Goal: Navigation & Orientation: Find specific page/section

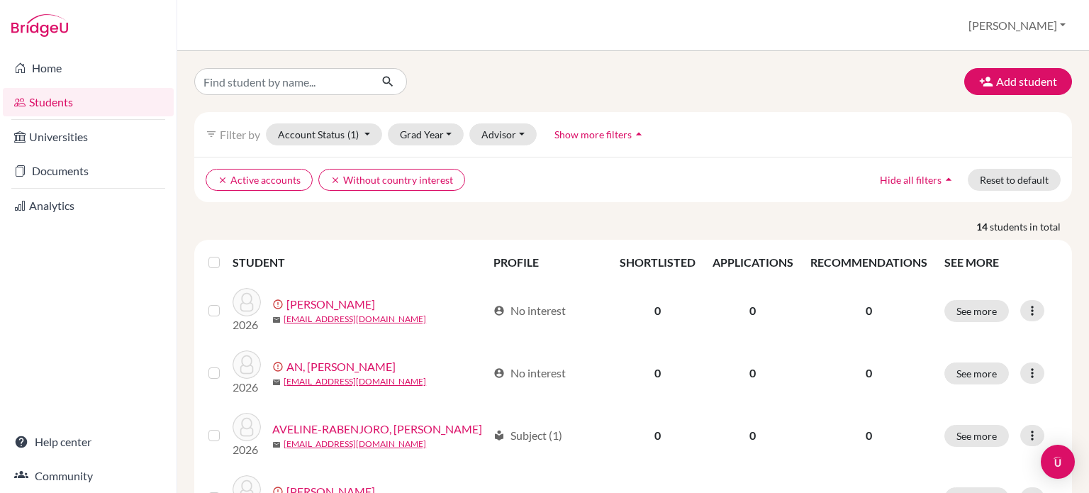
click at [64, 106] on link "Students" at bounding box center [88, 102] width 171 height 28
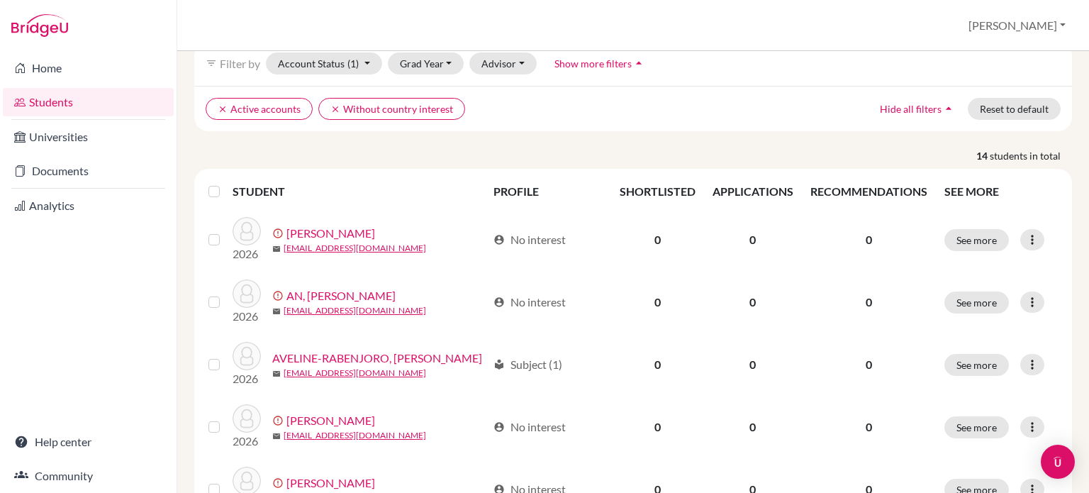
scroll to position [142, 0]
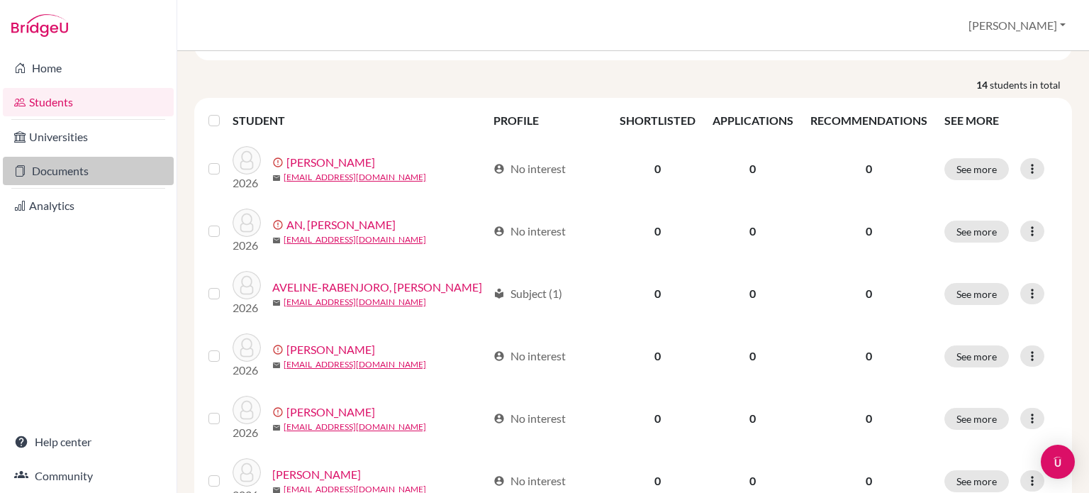
click at [60, 174] on link "Documents" at bounding box center [88, 171] width 171 height 28
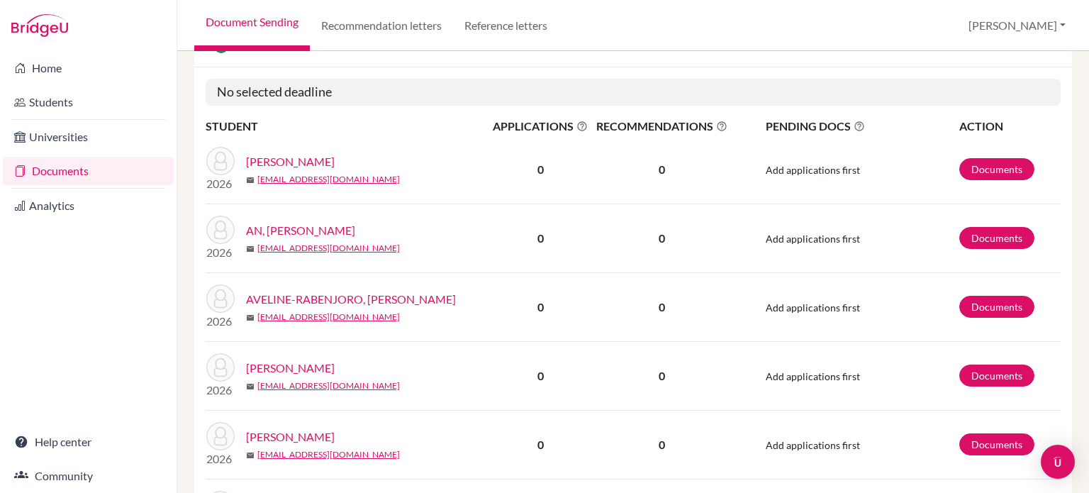
scroll to position [284, 0]
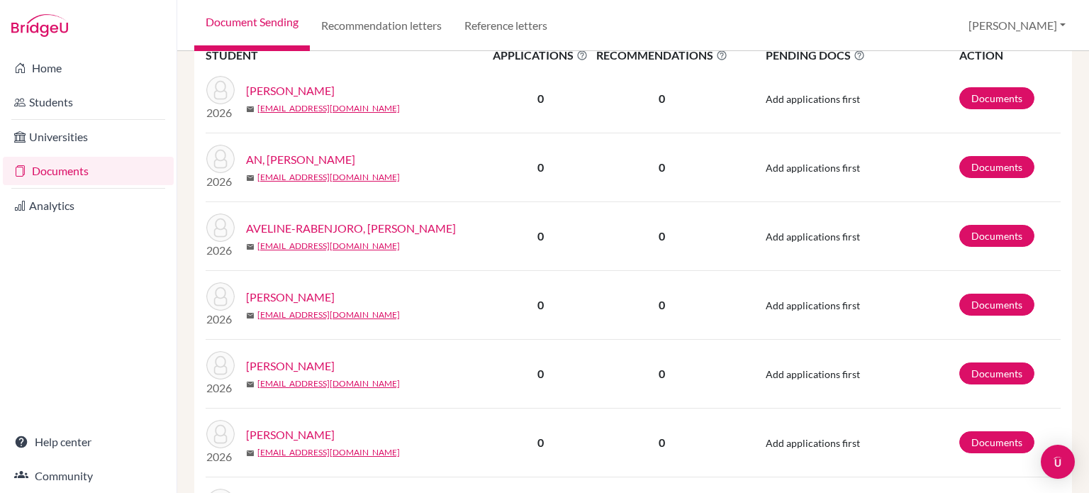
click at [613, 195] on td "0" at bounding box center [661, 167] width 140 height 69
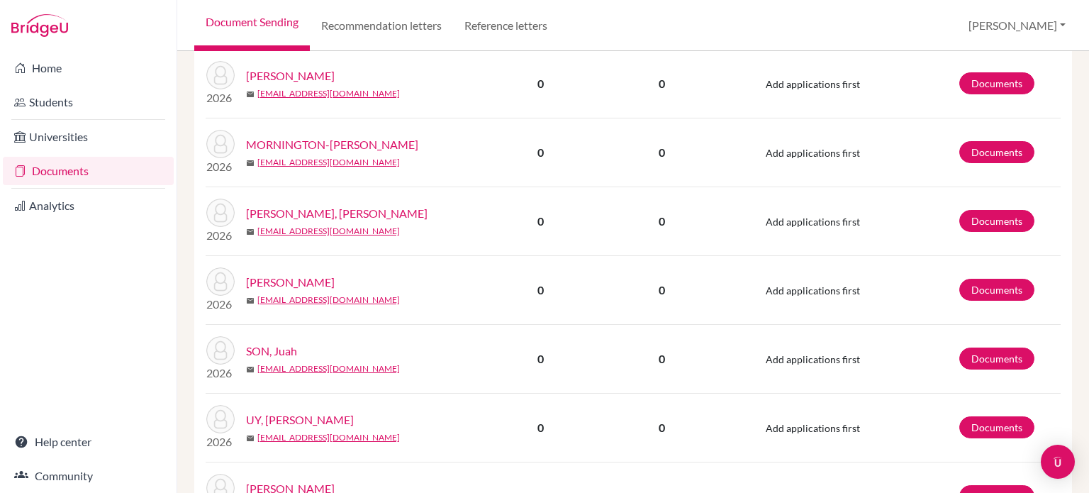
scroll to position [567, 0]
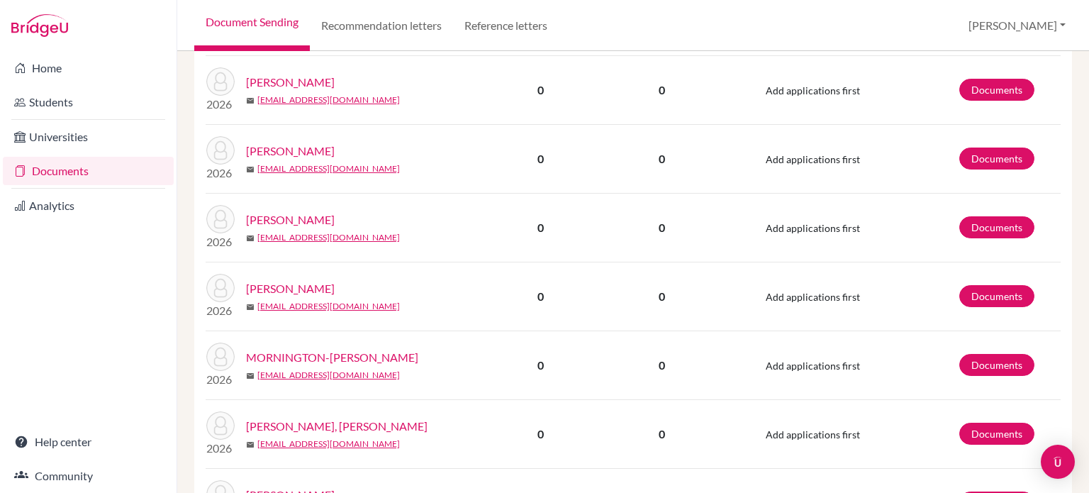
click at [637, 33] on div "Document Sending Recommendation letters Reference letters [PERSON_NAME] Profile…" at bounding box center [633, 25] width 912 height 51
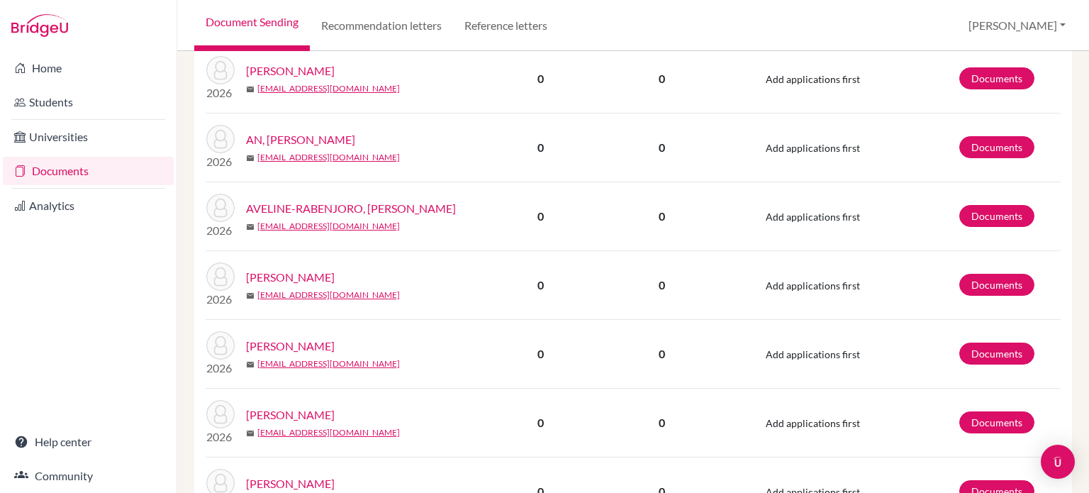
scroll to position [233, 0]
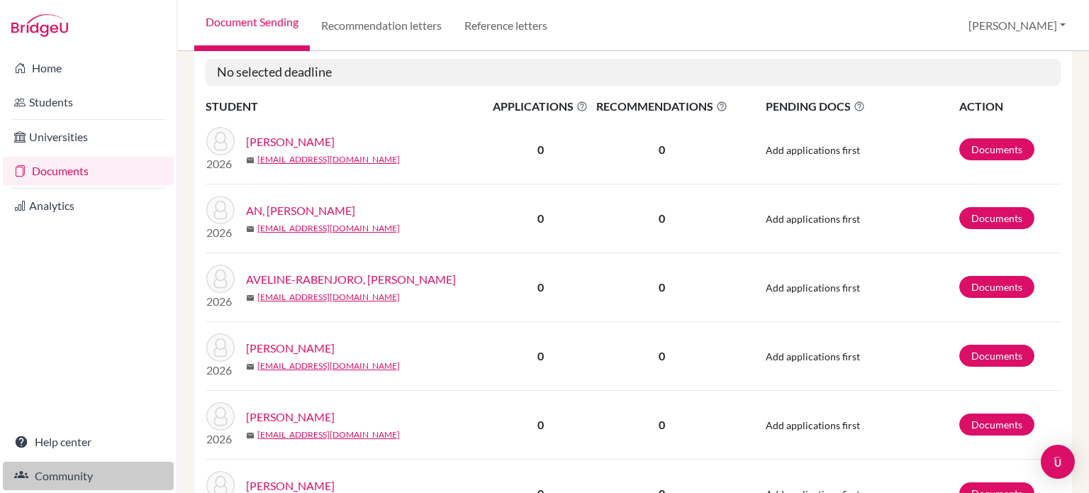
click at [49, 479] on link "Community" at bounding box center [88, 476] width 171 height 28
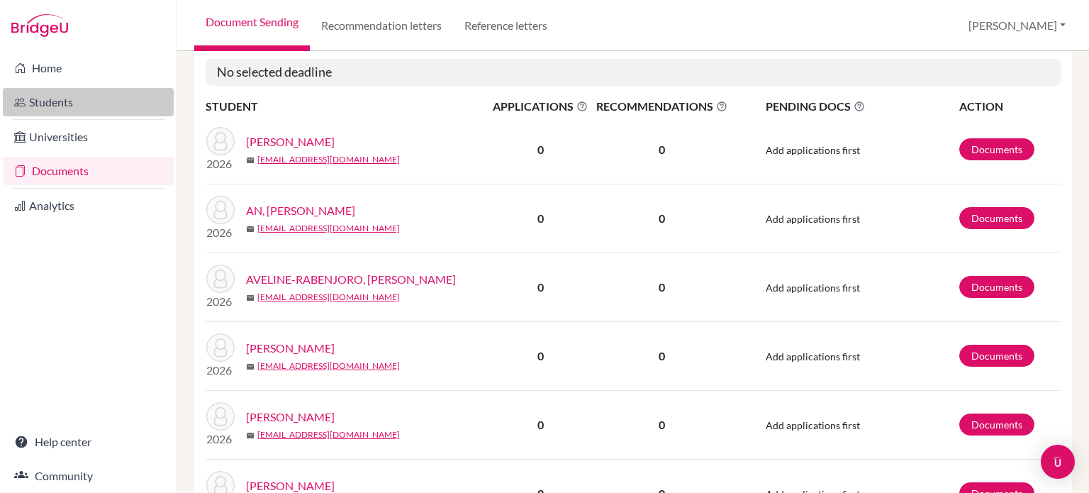
click at [71, 101] on link "Students" at bounding box center [88, 102] width 171 height 28
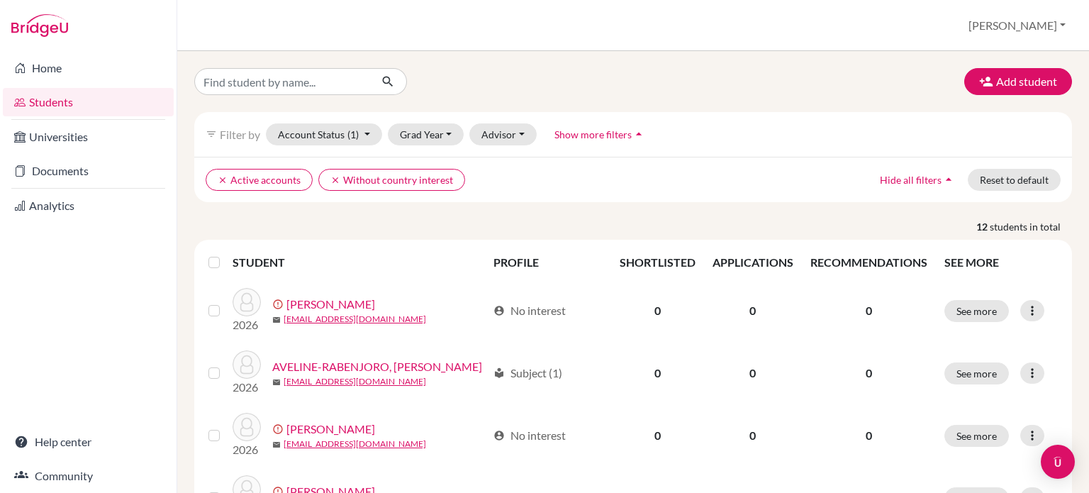
click at [691, 192] on div "clear Active accounts clear Without country interest Hide all filters arrow_dro…" at bounding box center [633, 179] width 878 height 45
click at [605, 182] on ul "clear Active accounts clear Without country interest" at bounding box center [527, 180] width 642 height 22
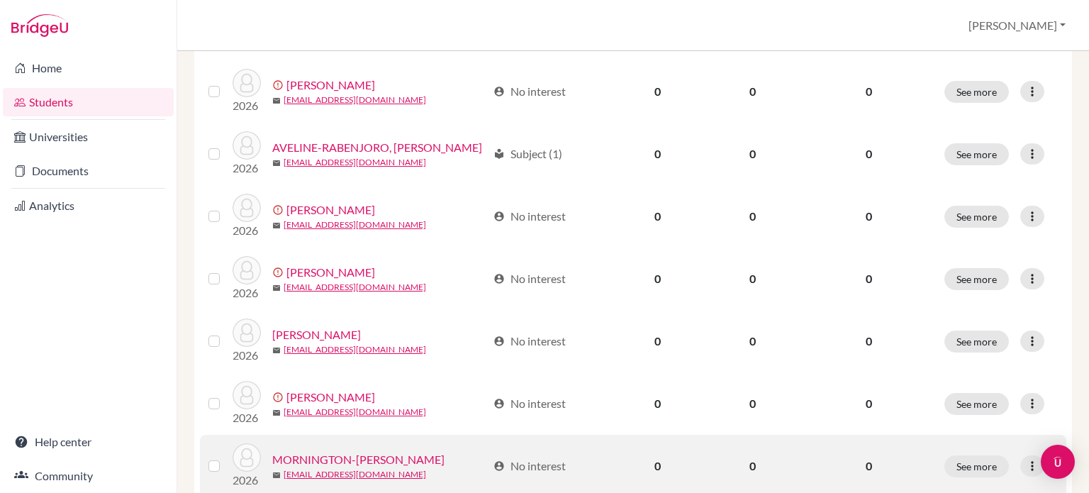
scroll to position [148, 0]
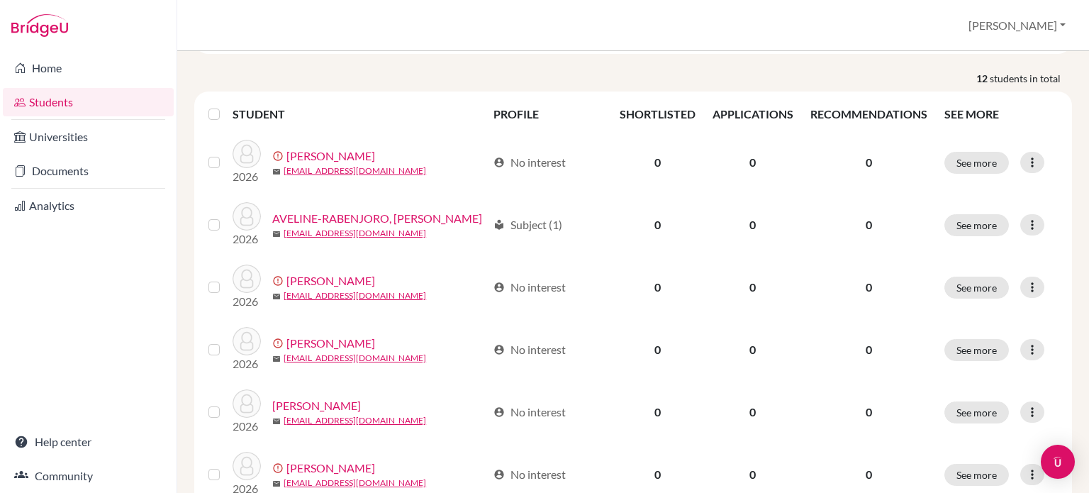
click at [658, 26] on div "Students overview Andy Profile School Settings Log out" at bounding box center [633, 25] width 912 height 51
